Goal: Book appointment/travel/reservation

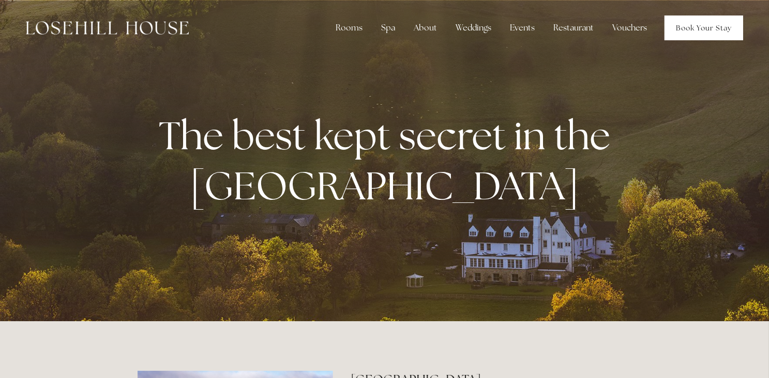
click at [680, 28] on link "Book Your Stay" at bounding box center [703, 28] width 79 height 25
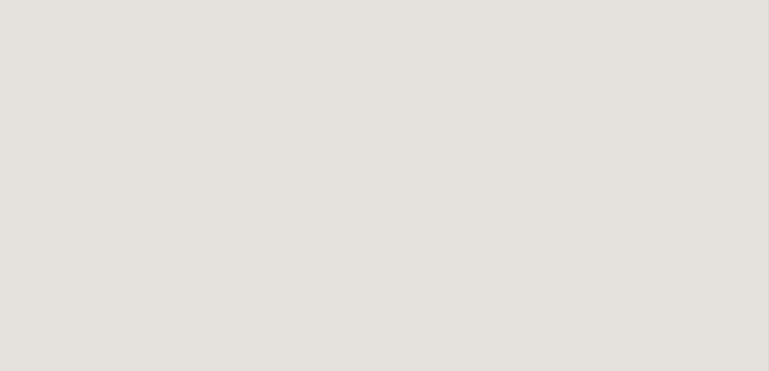
scroll to position [1090, 0]
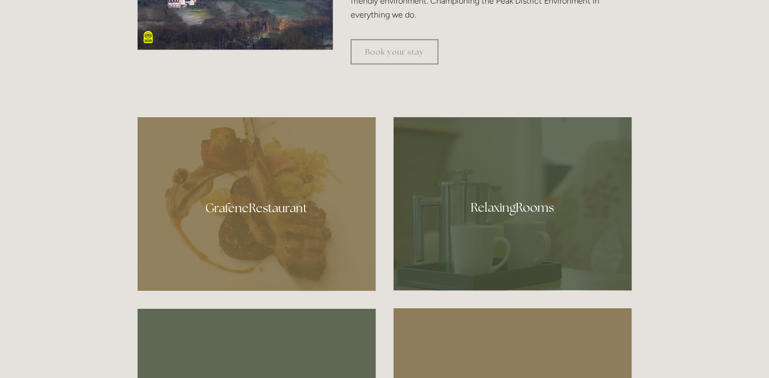
scroll to position [672, 0]
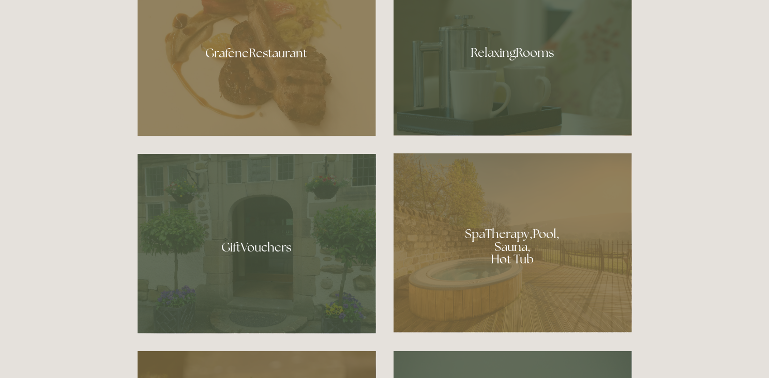
click at [468, 280] on div at bounding box center [512, 243] width 238 height 179
